Goal: Information Seeking & Learning: Learn about a topic

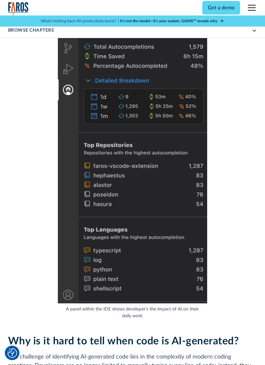
scroll to position [1351, 0]
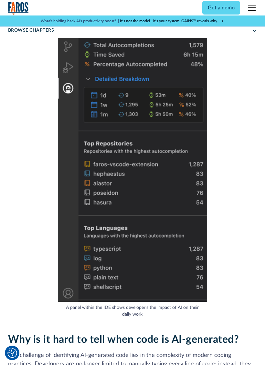
click at [63, 204] on img at bounding box center [132, 148] width 149 height 307
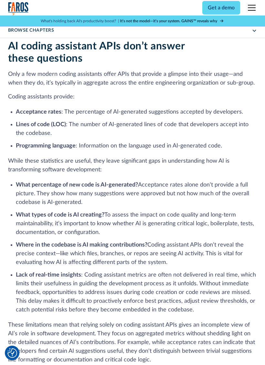
scroll to position [1947, 0]
click at [52, 212] on strong "What types of code is AI creating?" at bounding box center [60, 215] width 88 height 6
click at [41, 157] on p "While these statistics are useful, they leave significant gaps in understanding…" at bounding box center [132, 165] width 249 height 17
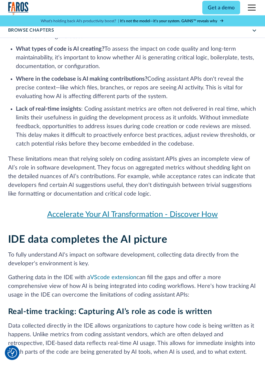
scroll to position [2113, 0]
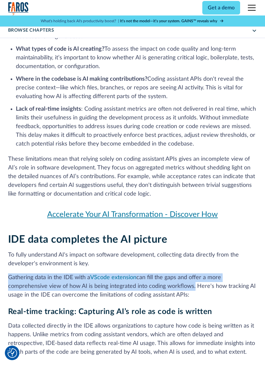
click at [250, 233] on h2 "IDE data completes the AI picture" at bounding box center [132, 239] width 249 height 12
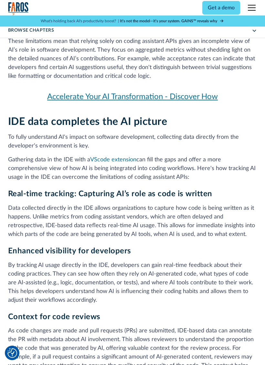
scroll to position [2230, 0]
click at [119, 157] on link "VScode extension" at bounding box center [113, 160] width 46 height 6
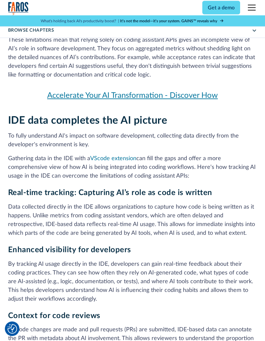
scroll to position [2232, 0]
